Goal: Transaction & Acquisition: Obtain resource

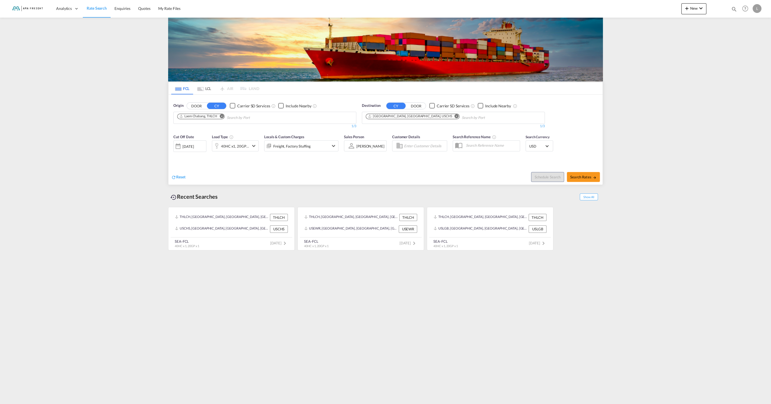
click at [222, 117] on md-icon "Remove" at bounding box center [222, 116] width 4 height 4
type input "haiphong"
click at [193, 130] on div "Haiphong Viet Nam VNHPH" at bounding box center [220, 130] width 105 height 17
click at [454, 116] on md-icon "Remove" at bounding box center [456, 116] width 4 height 4
type input "[GEOGRAPHIC_DATA]"
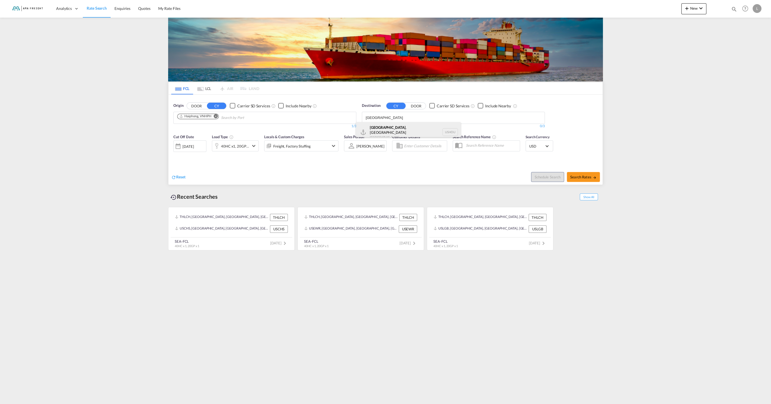
click at [409, 126] on div "[GEOGRAPHIC_DATA] , [GEOGRAPHIC_DATA] [GEOGRAPHIC_DATA] USHOU" at bounding box center [408, 132] width 105 height 20
click at [255, 147] on md-icon "icon-chevron-down" at bounding box center [253, 146] width 7 height 7
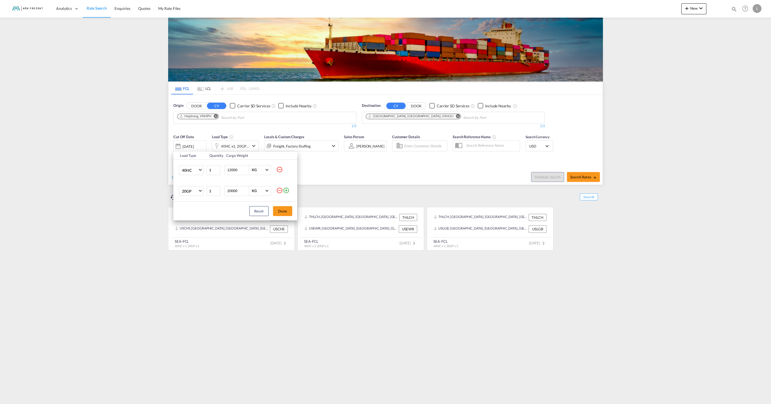
click at [281, 168] on md-icon "icon-minus-circle-outline" at bounding box center [279, 169] width 7 height 7
type input "20000"
click at [285, 194] on button "Done" at bounding box center [282, 190] width 19 height 10
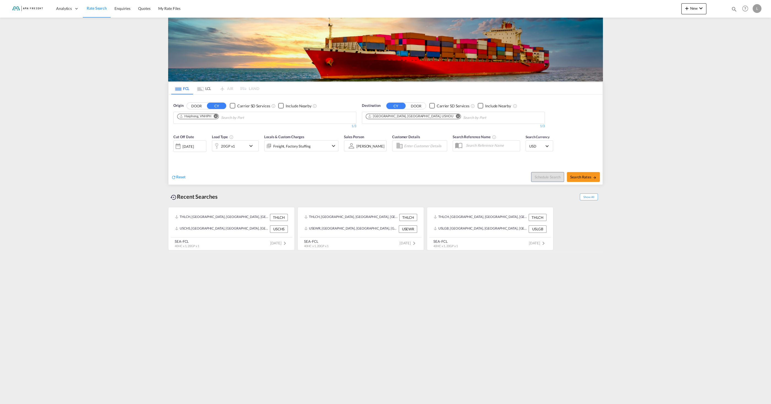
click at [244, 143] on div "20GP x1" at bounding box center [229, 145] width 34 height 11
click at [246, 168] on input "20001" at bounding box center [238, 169] width 22 height 9
click at [246, 168] on input "20002" at bounding box center [238, 169] width 22 height 9
click at [246, 168] on input "20003" at bounding box center [238, 169] width 22 height 9
click at [246, 168] on input "20004" at bounding box center [238, 169] width 22 height 9
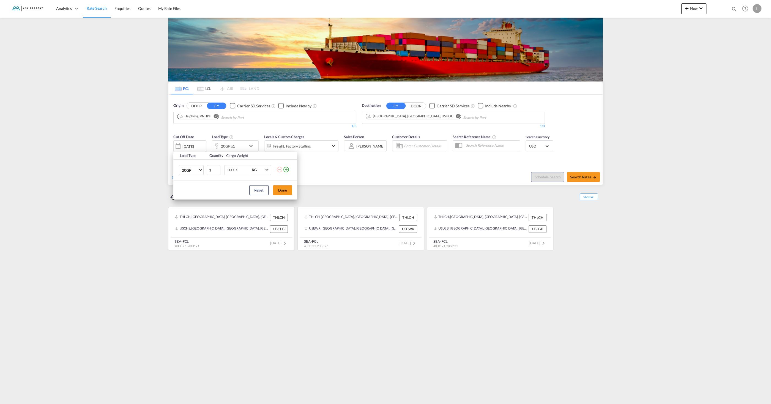
click at [246, 168] on input "20007" at bounding box center [238, 169] width 22 height 9
drag, startPoint x: 232, startPoint y: 169, endPoint x: 226, endPoint y: 164, distance: 7.8
click at [227, 168] on input "20007" at bounding box center [238, 169] width 22 height 9
type input "25000"
click at [289, 189] on button "Done" at bounding box center [282, 190] width 19 height 10
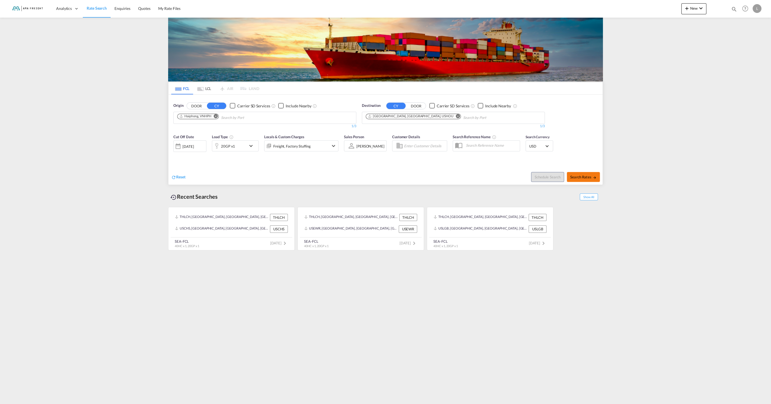
click at [577, 176] on span "Search Rates" at bounding box center [583, 177] width 26 height 4
type input "VNHPH to USHOU / [DATE]"
